Goal: Task Accomplishment & Management: Manage account settings

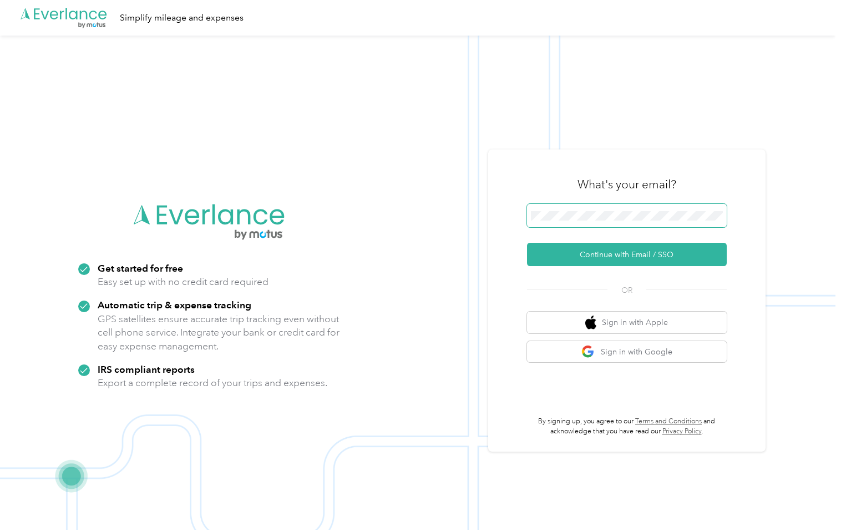
click at [583, 222] on span at bounding box center [627, 215] width 200 height 23
click at [594, 253] on button "Continue with Email / SSO" at bounding box center [627, 254] width 200 height 23
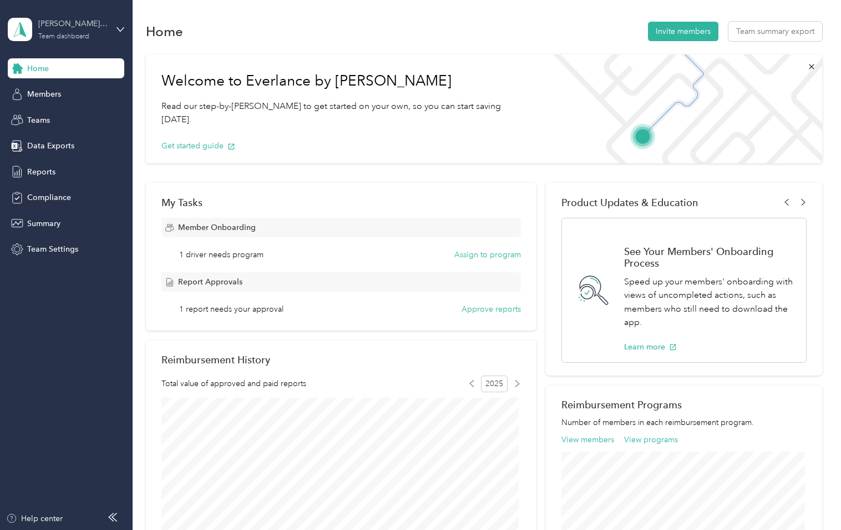
click at [77, 36] on div "Team dashboard" at bounding box center [63, 36] width 51 height 7
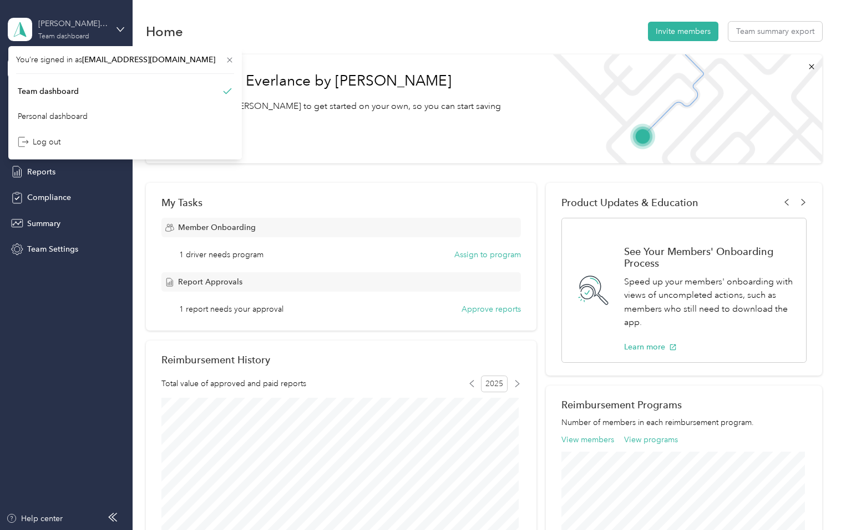
click at [77, 36] on div "Team dashboard" at bounding box center [63, 36] width 51 height 7
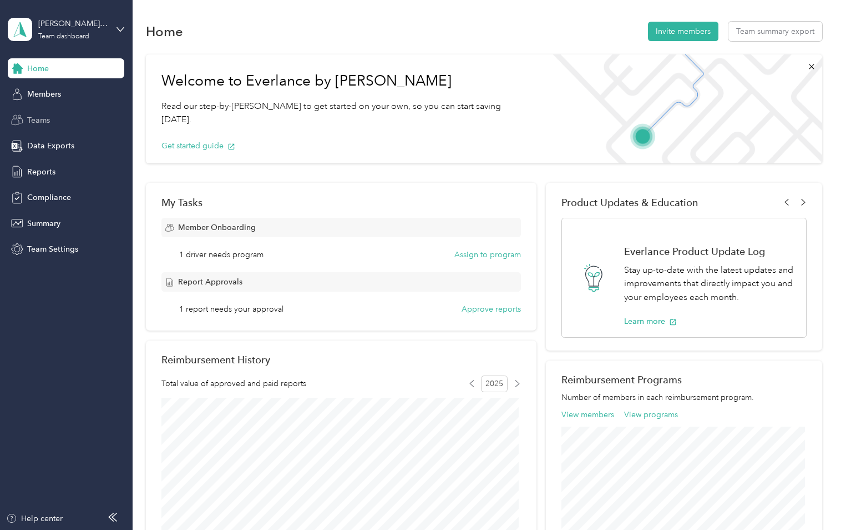
click at [43, 117] on span "Teams" at bounding box center [38, 120] width 23 height 12
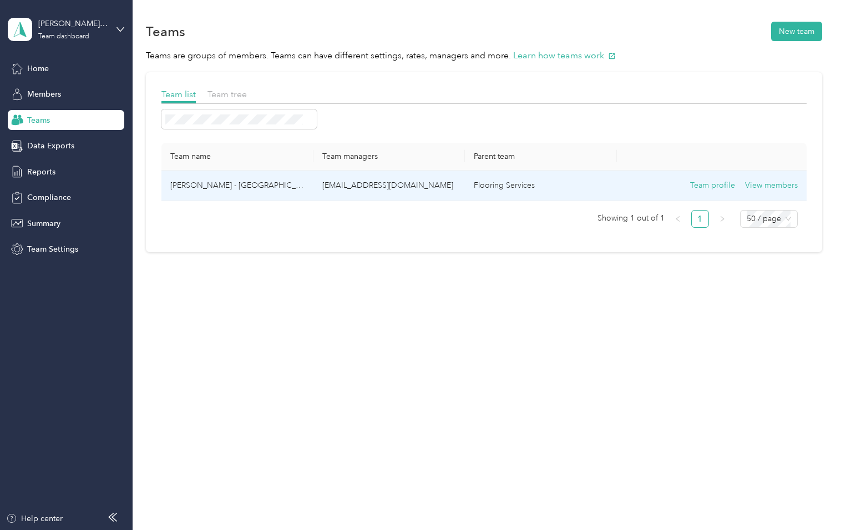
click at [388, 188] on p "cnicholson@fsbuilderresources.com" at bounding box center [389, 185] width 134 height 12
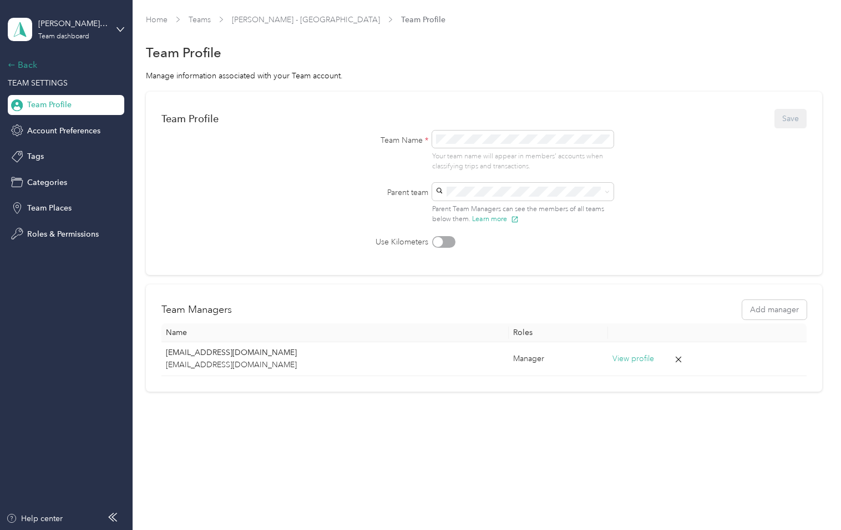
click at [25, 68] on div "Back" at bounding box center [63, 64] width 111 height 13
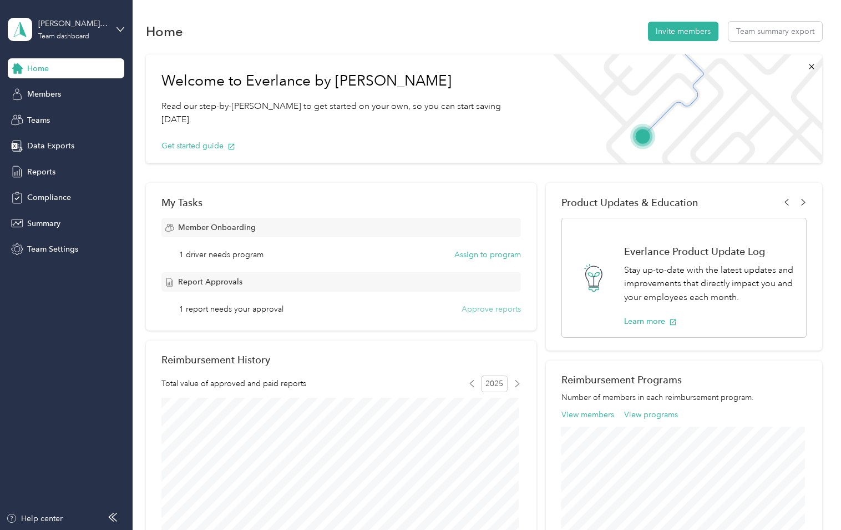
click at [492, 307] on button "Approve reports" at bounding box center [491, 309] width 59 height 12
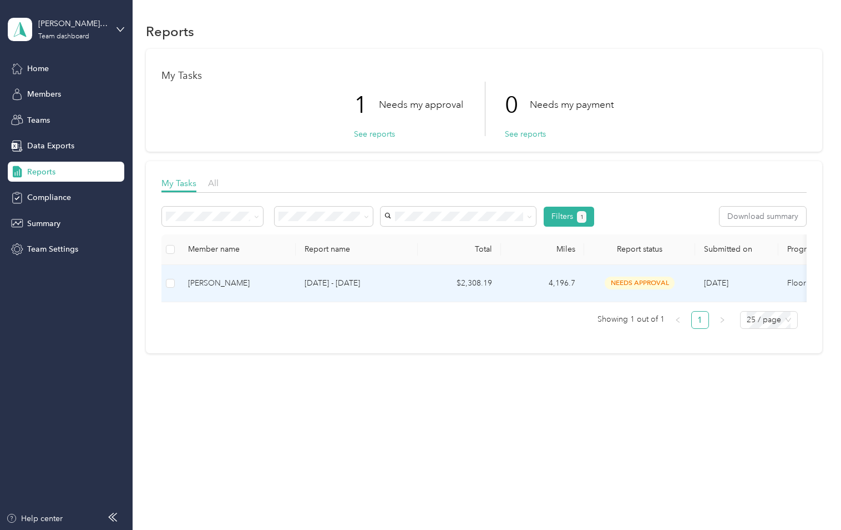
click at [383, 277] on p "Sep 1 - 30, 2025" at bounding box center [357, 283] width 104 height 12
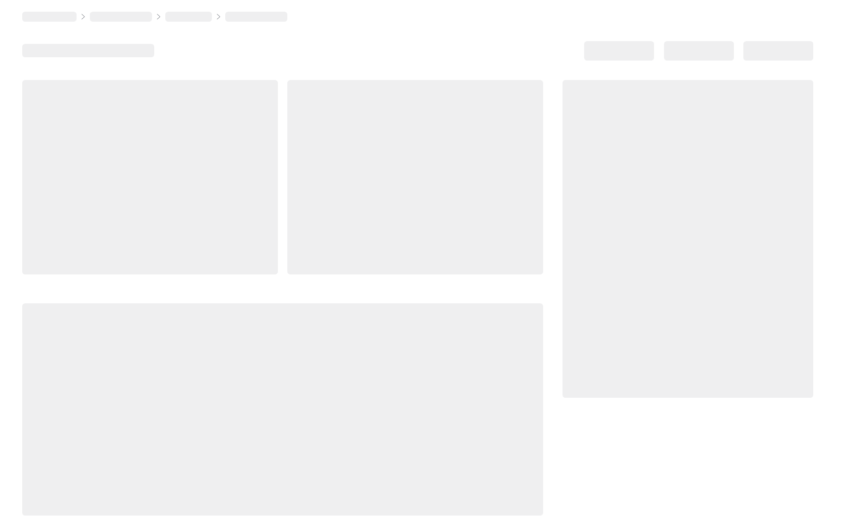
click at [382, 278] on div at bounding box center [282, 297] width 521 height 435
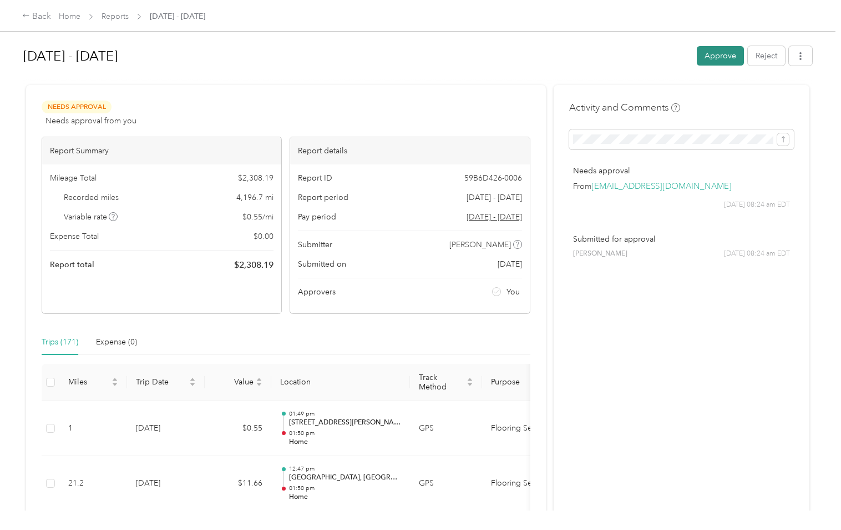
click at [713, 57] on button "Approve" at bounding box center [720, 55] width 47 height 19
